Goal: Information Seeking & Learning: Learn about a topic

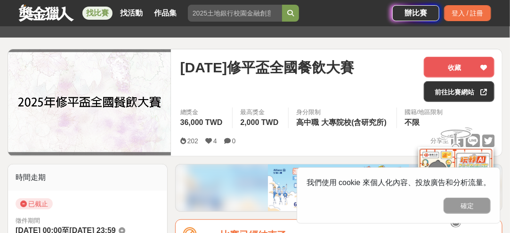
scroll to position [141, 0]
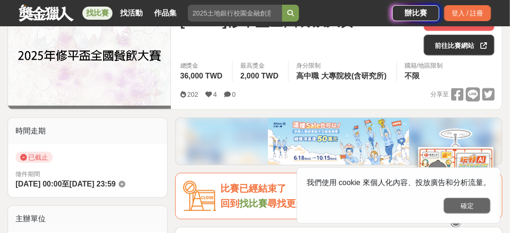
click at [467, 206] on button "確定" at bounding box center [466, 206] width 47 height 16
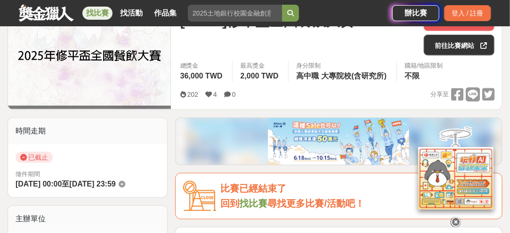
drag, startPoint x: 221, startPoint y: 138, endPoint x: 207, endPoint y: 111, distance: 30.7
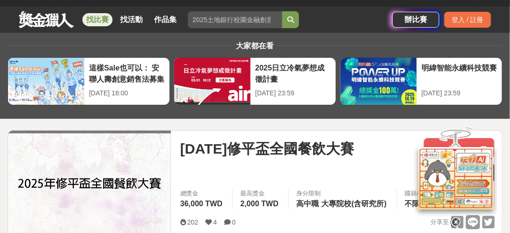
scroll to position [0, 0]
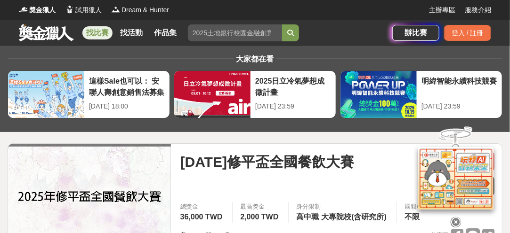
click at [107, 32] on link "找比賽" at bounding box center [97, 32] width 30 height 13
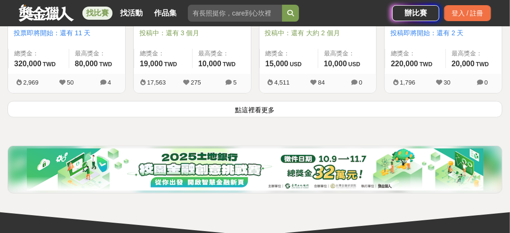
scroll to position [1293, 0]
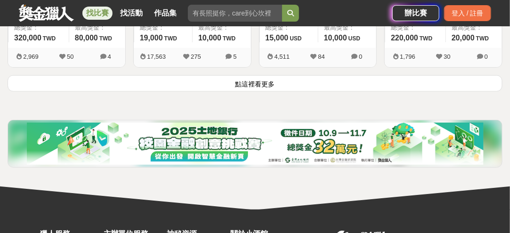
click at [200, 78] on button "點這裡看更多" at bounding box center [255, 83] width 495 height 16
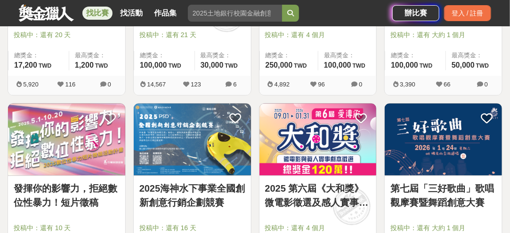
scroll to position [1905, 0]
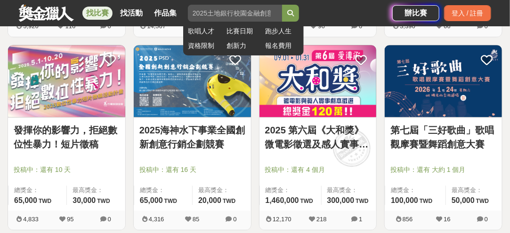
click at [234, 16] on input "search" at bounding box center [235, 13] width 94 height 17
type input "餐飲"
click at [282, 5] on button "submit" at bounding box center [290, 13] width 17 height 17
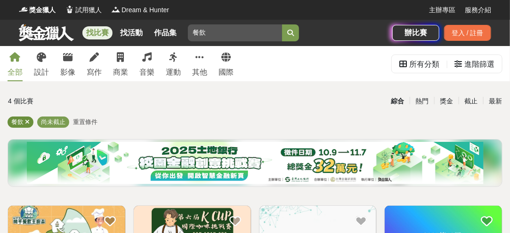
click at [30, 121] on div "餐飲" at bounding box center [21, 122] width 26 height 11
click at [27, 122] on icon at bounding box center [27, 122] width 5 height 6
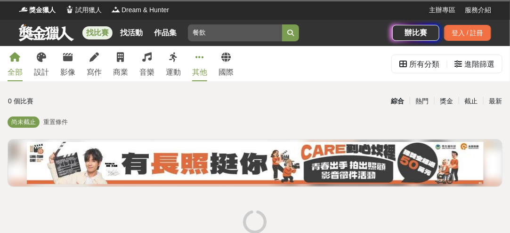
click at [193, 62] on link "其他" at bounding box center [199, 63] width 15 height 35
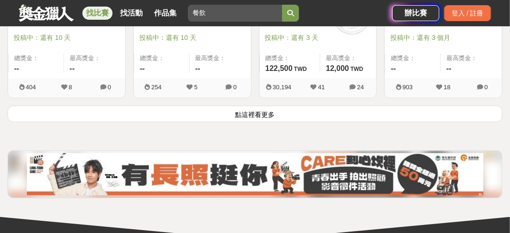
scroll to position [1258, 0]
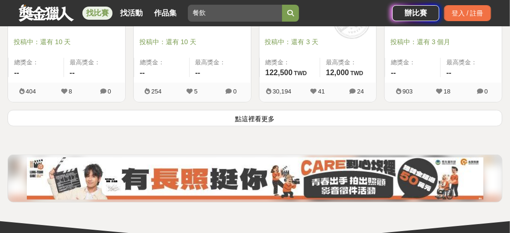
click at [228, 110] on button "點這裡看更多" at bounding box center [255, 118] width 495 height 16
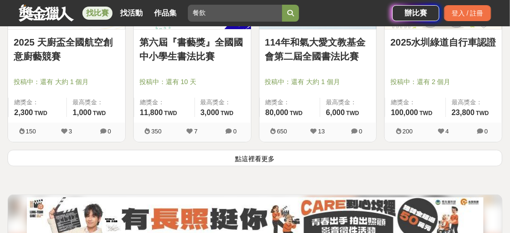
scroll to position [2435, 0]
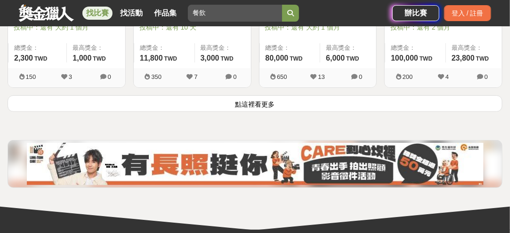
click at [278, 101] on button "點這裡看更多" at bounding box center [255, 104] width 495 height 16
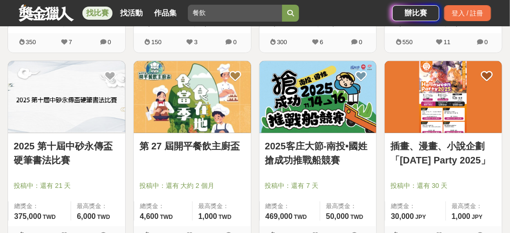
scroll to position [2670, 0]
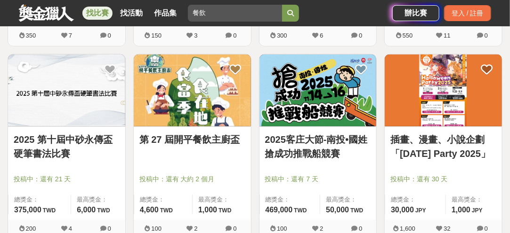
click at [220, 137] on link "第 27 屆開平餐飲主廚盃" at bounding box center [192, 140] width 106 height 14
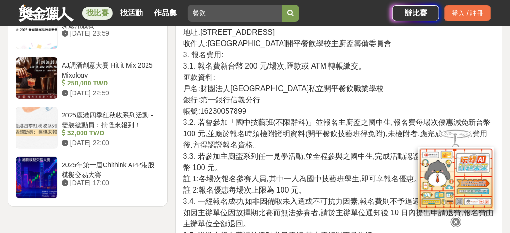
scroll to position [1224, 0]
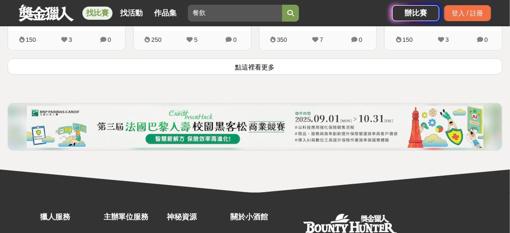
scroll to position [3658, 0]
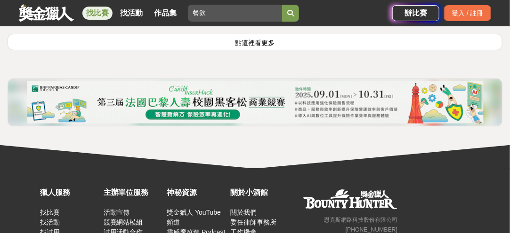
click at [265, 38] on button "點這裡看更多" at bounding box center [255, 42] width 495 height 16
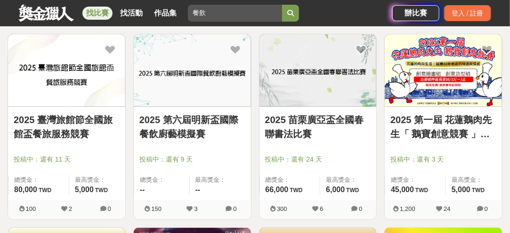
click at [223, 70] on img at bounding box center [192, 70] width 117 height 72
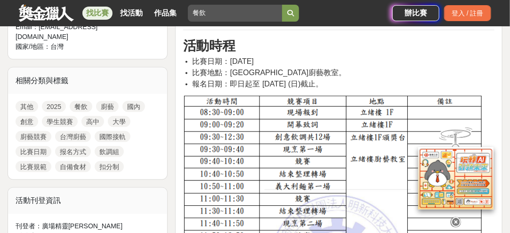
scroll to position [377, 0]
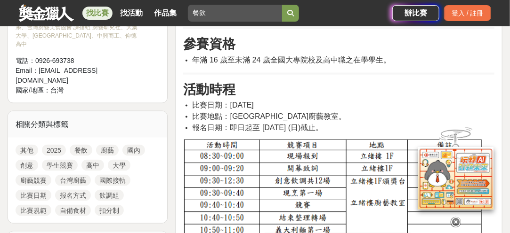
drag, startPoint x: 444, startPoint y: 214, endPoint x: 452, endPoint y: 214, distance: 7.5
click at [447, 214] on div at bounding box center [456, 221] width 94 height 16
click at [459, 217] on icon at bounding box center [455, 222] width 10 height 10
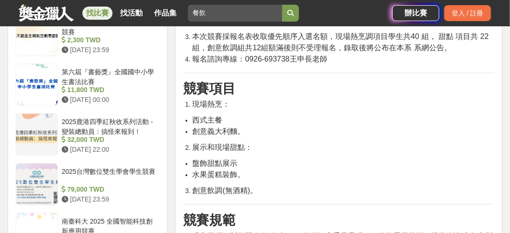
scroll to position [988, 0]
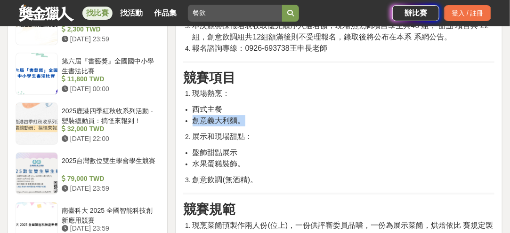
drag, startPoint x: 250, startPoint y: 125, endPoint x: 193, endPoint y: 124, distance: 57.0
click at [193, 124] on li "創意義大利麵。" at bounding box center [344, 120] width 302 height 11
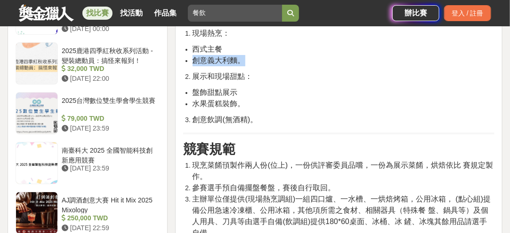
scroll to position [1083, 0]
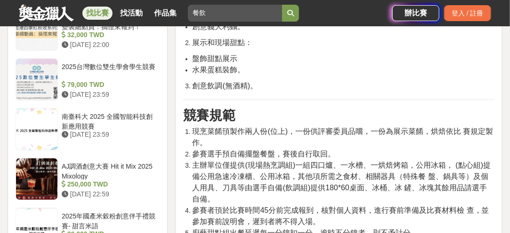
click at [347, 100] on hr at bounding box center [338, 100] width 311 height 2
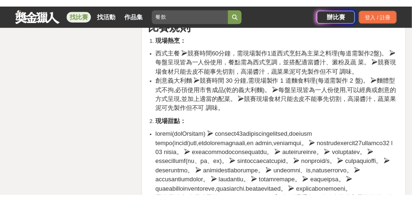
scroll to position [1365, 0]
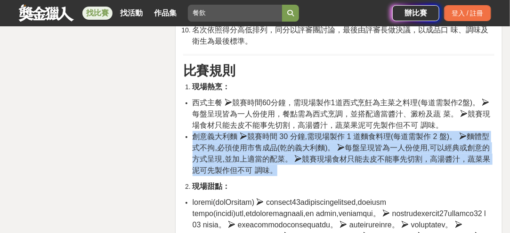
drag, startPoint x: 193, startPoint y: 135, endPoint x: 313, endPoint y: 169, distance: 124.9
click at [313, 169] on li "創意義大利麵 ➢競賽時間 30 分鐘,需現場製作 1 道麵食料理(每道需製作 2 盤)。 ➢麵體型式不拘,必頇使用市售成品(乾的義大利麵)。 ➢每盤呈現皆為一…" at bounding box center [344, 153] width 302 height 45
copy span "創意義大利麵 ➢競賽時間 30 分鐘,需現場製作 1 道麵食料理(每道需製作 2 盤)。 ➢麵體型式不拘,必頇使用市售成品(乾的義大利麵)。 ➢每盤呈現皆為一…"
